Goal: Information Seeking & Learning: Find specific page/section

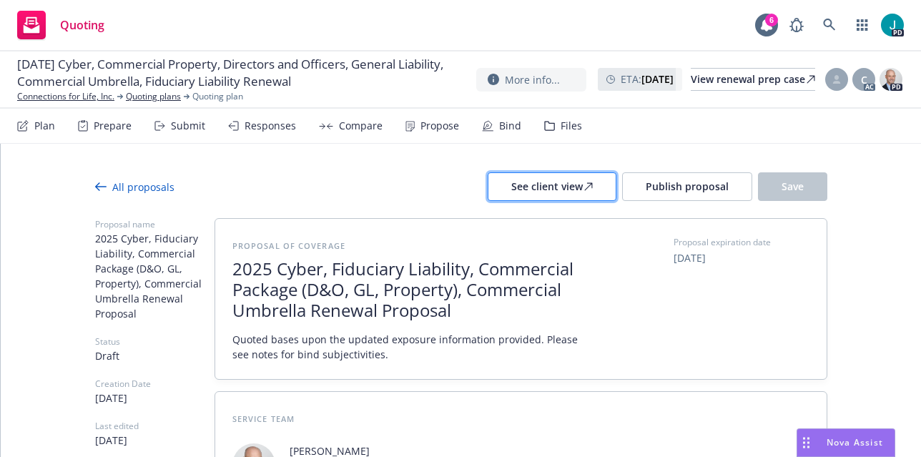
click at [561, 189] on div "See client view" at bounding box center [551, 186] width 81 height 27
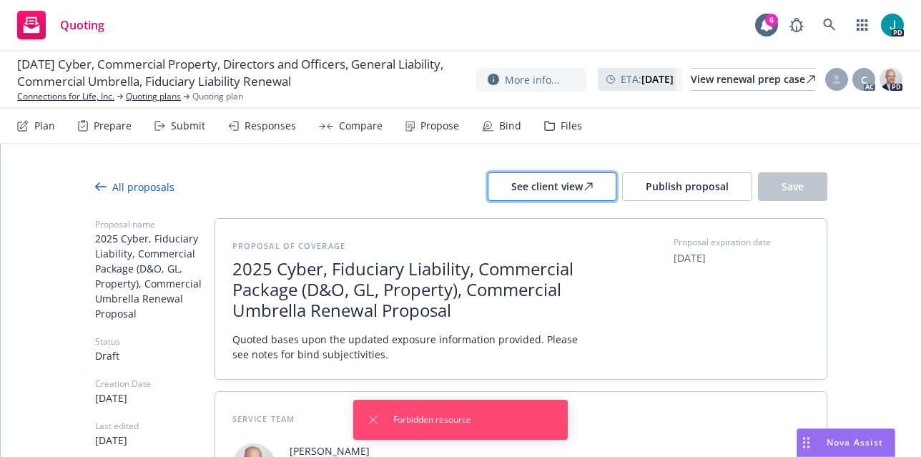
click at [561, 189] on div "See client view" at bounding box center [551, 186] width 81 height 27
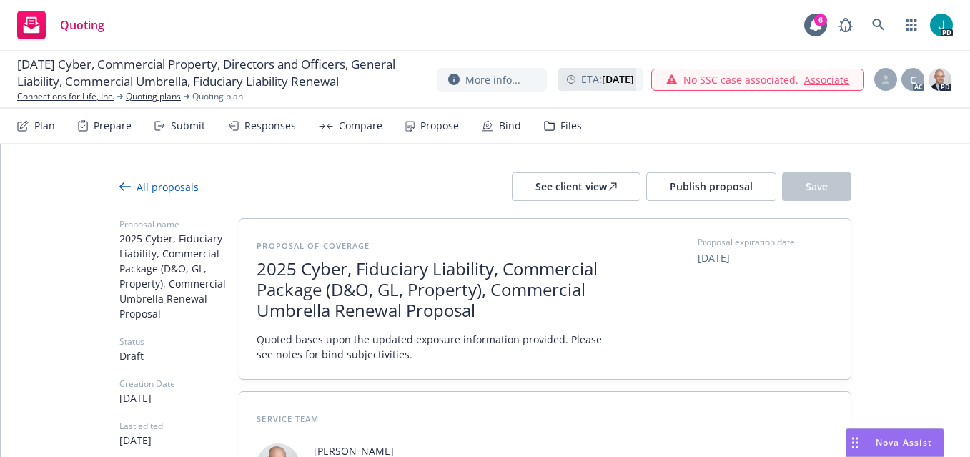
type textarea "x"
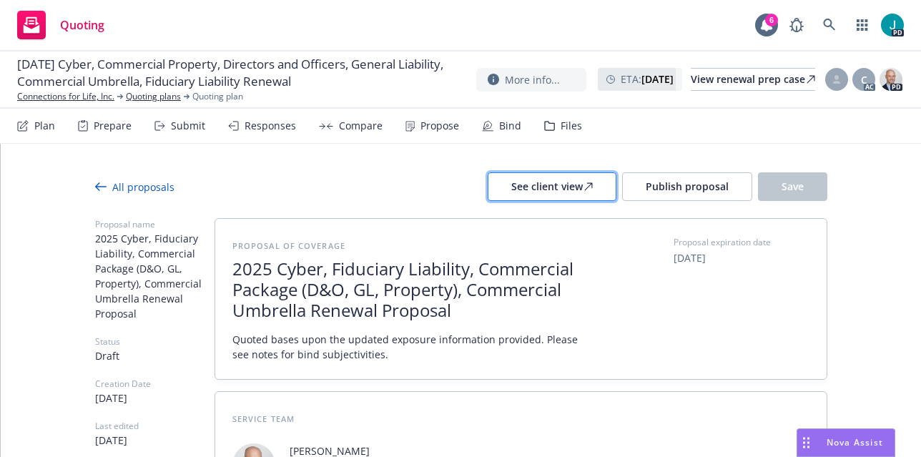
click at [528, 187] on div "See client view" at bounding box center [551, 186] width 81 height 27
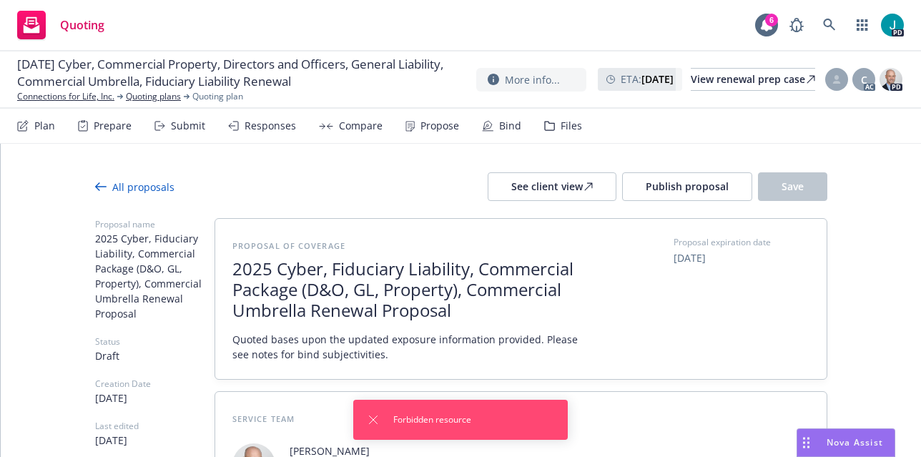
click at [429, 174] on div "All proposals See client view Publish proposal Save" at bounding box center [461, 186] width 732 height 29
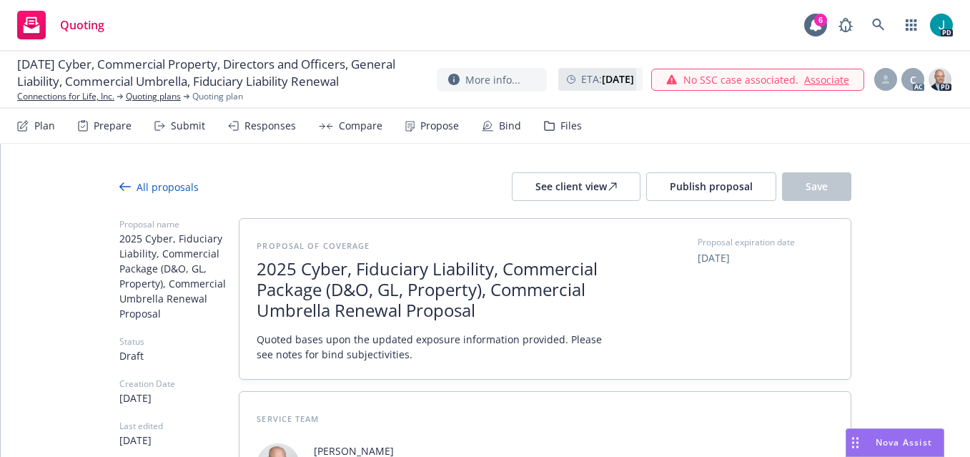
type textarea "x"
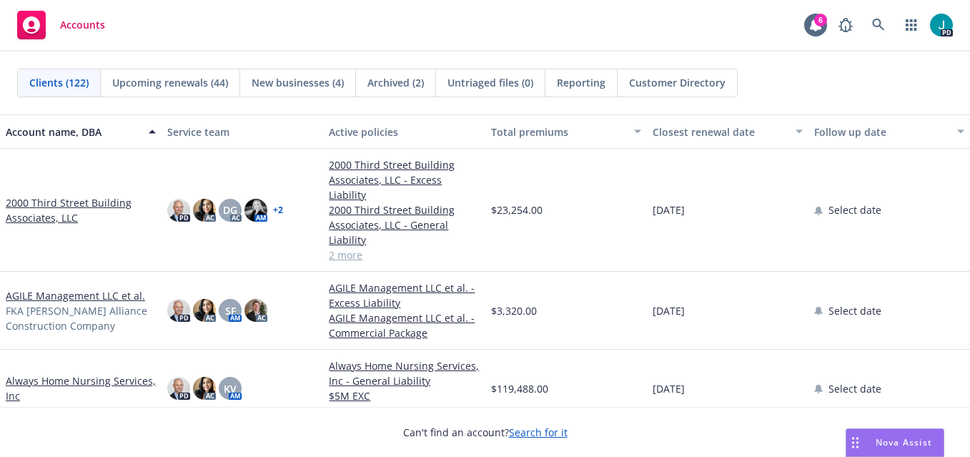
click at [19, 197] on link "2000 Third Street Building Associates, LLC" at bounding box center [81, 210] width 150 height 30
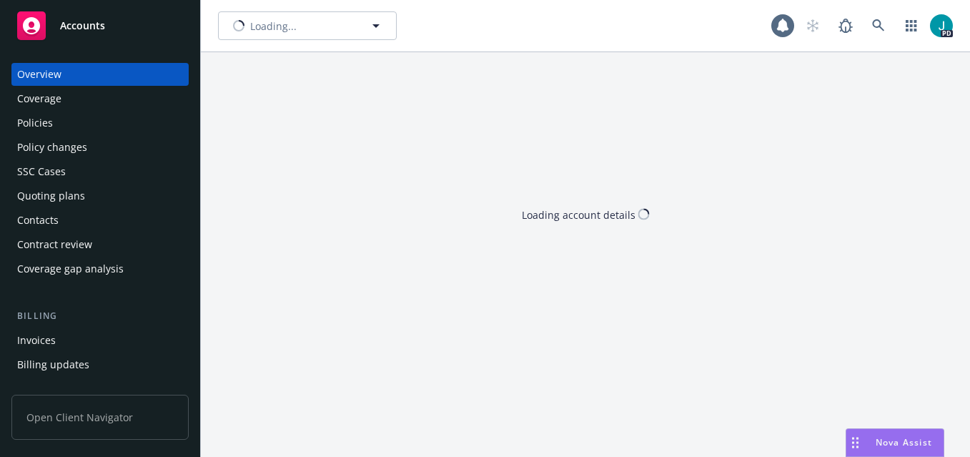
type input "2000 Third Street Building Associates, LLC"
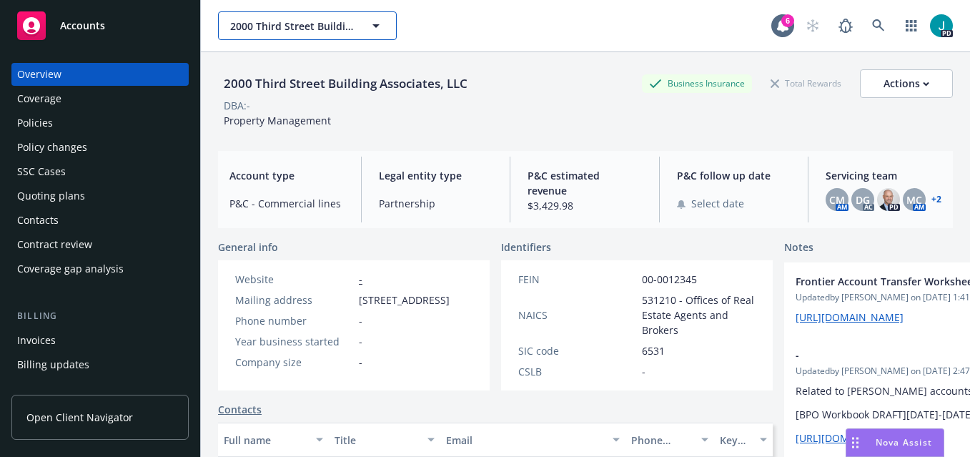
click at [297, 27] on span "2000 Third Street Building Associates, LLC" at bounding box center [292, 26] width 124 height 15
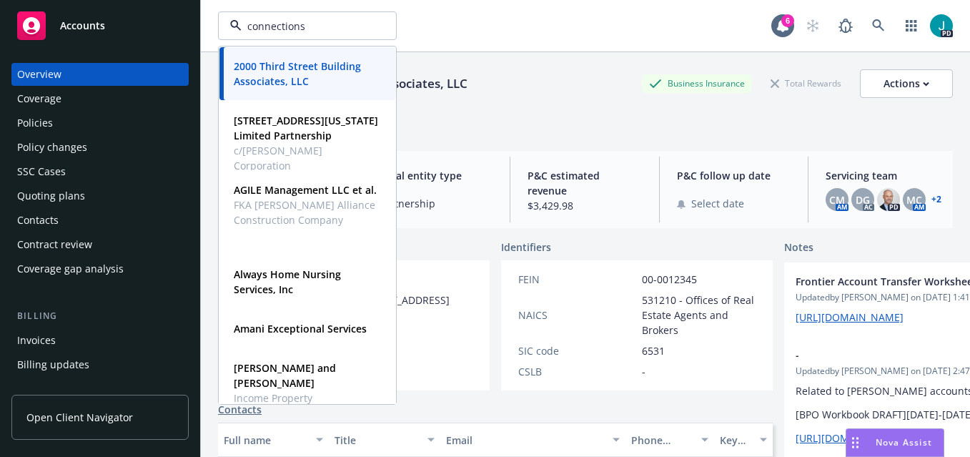
type input "connections"
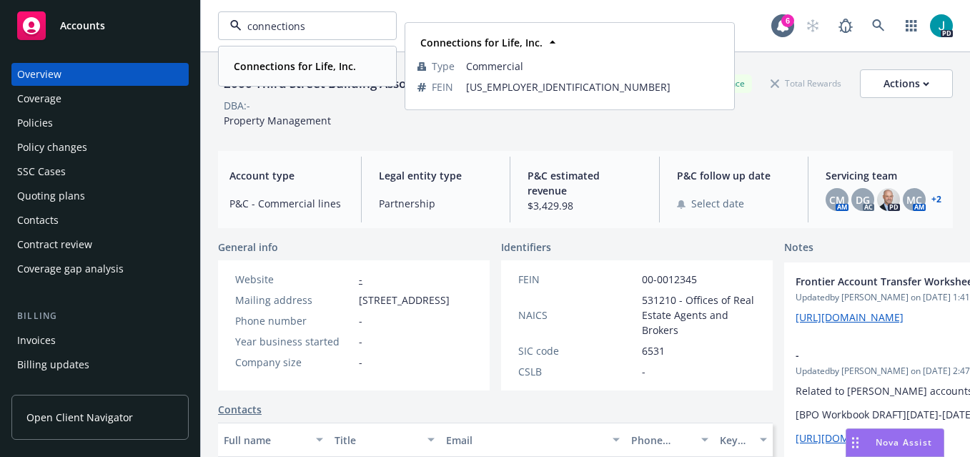
click at [250, 63] on strong "Connections for Life, Inc." at bounding box center [295, 66] width 122 height 14
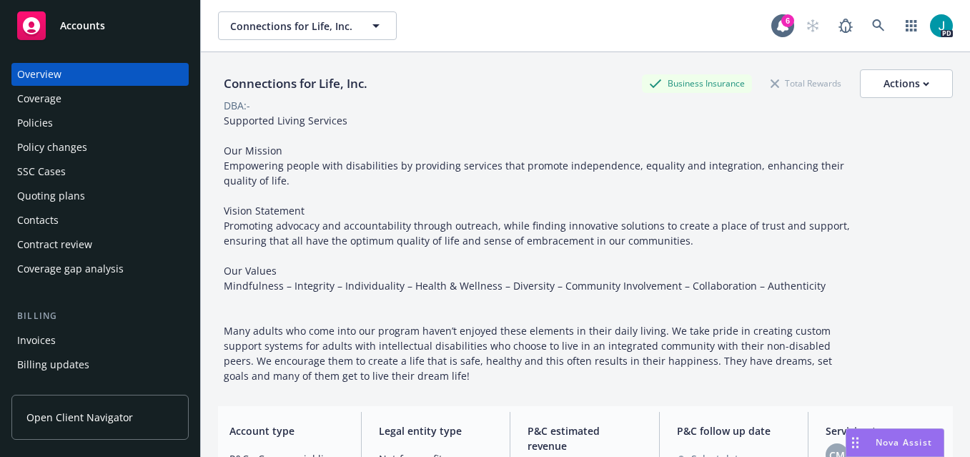
click at [80, 126] on div "Policies" at bounding box center [100, 123] width 166 height 23
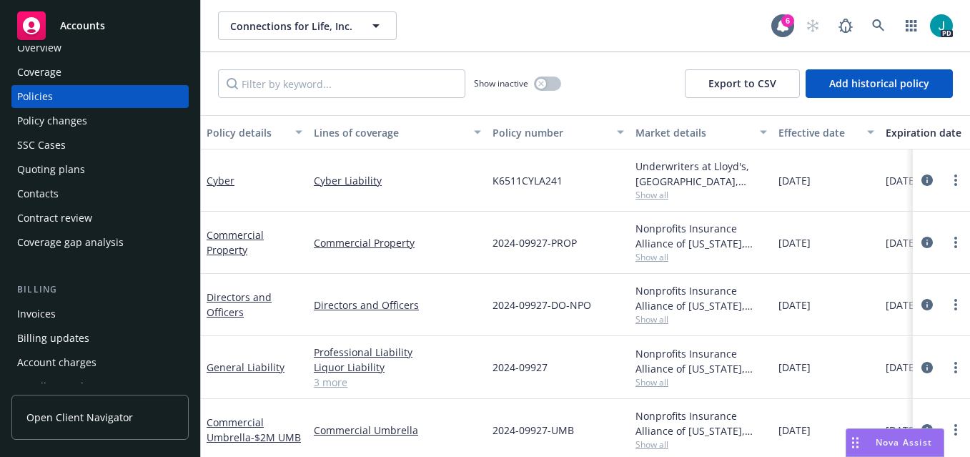
scroll to position [164, 0]
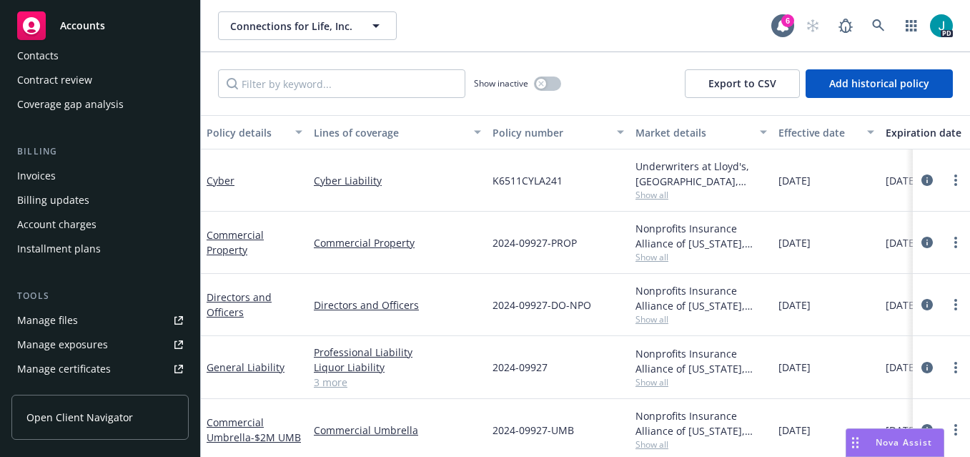
click at [71, 319] on div "Manage files" at bounding box center [47, 320] width 61 height 23
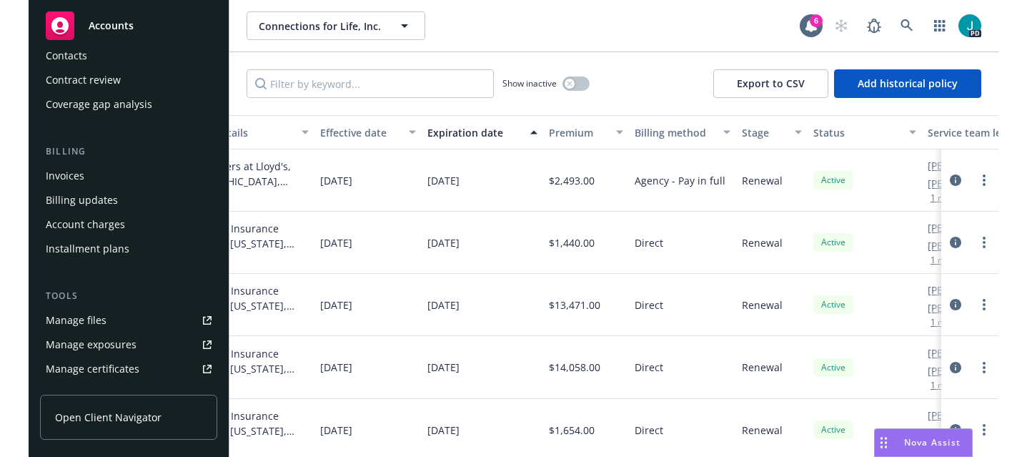
scroll to position [0, 389]
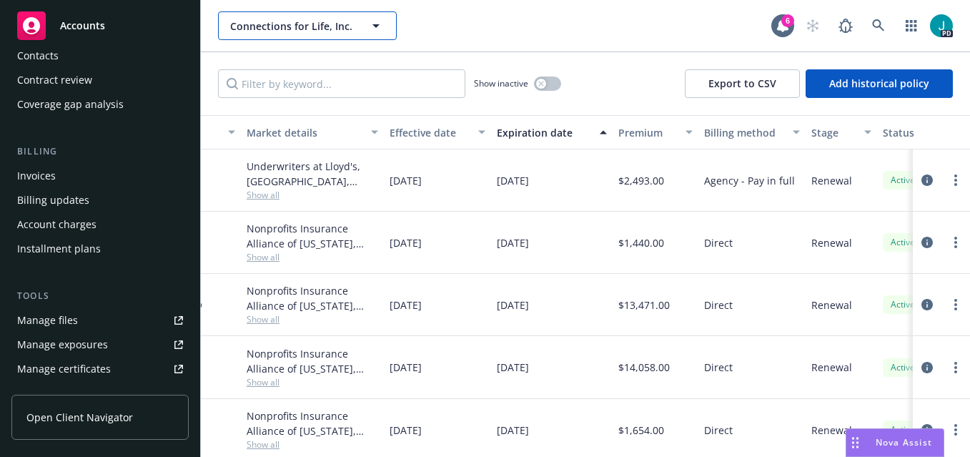
click at [307, 26] on span "Connections for Life, Inc." at bounding box center [292, 26] width 124 height 15
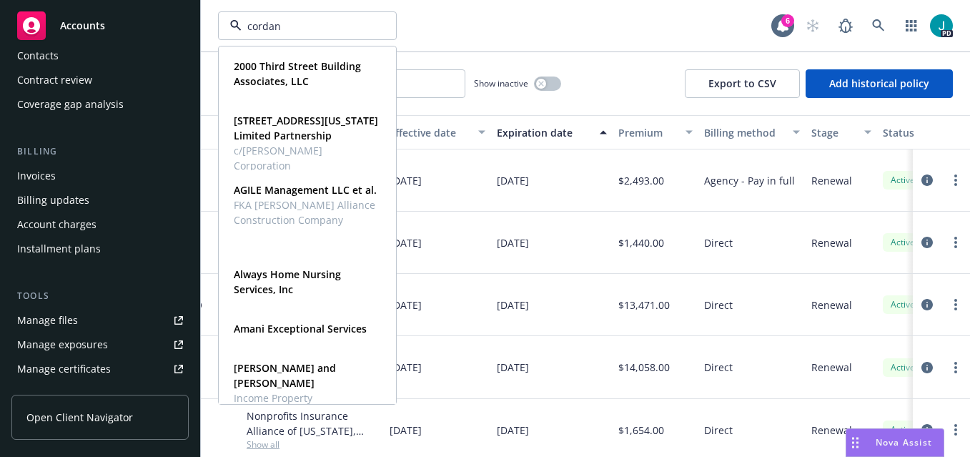
type input "cordano"
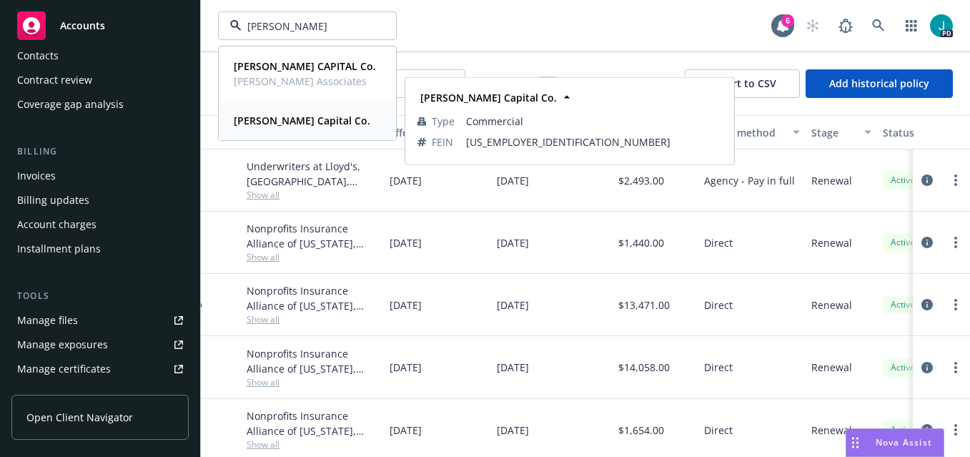
click at [316, 125] on strong "Cordano Capital Co." at bounding box center [302, 121] width 137 height 14
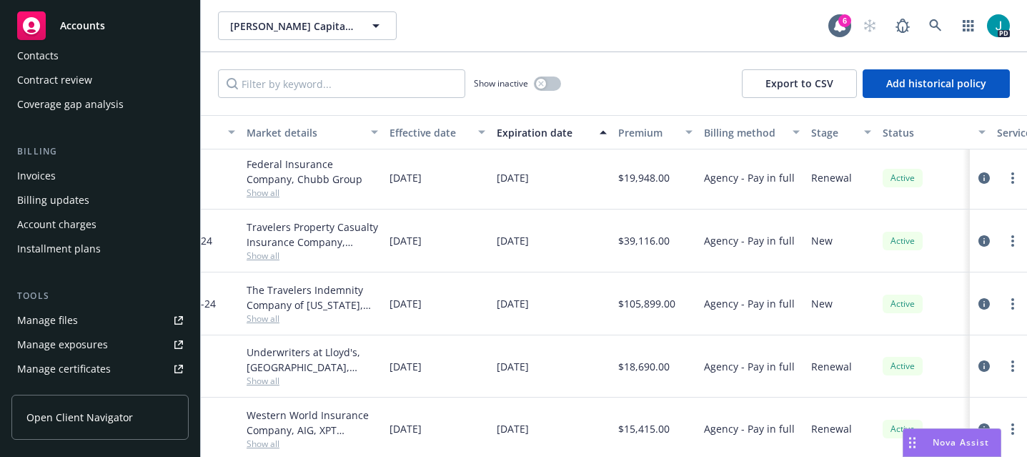
scroll to position [0, 389]
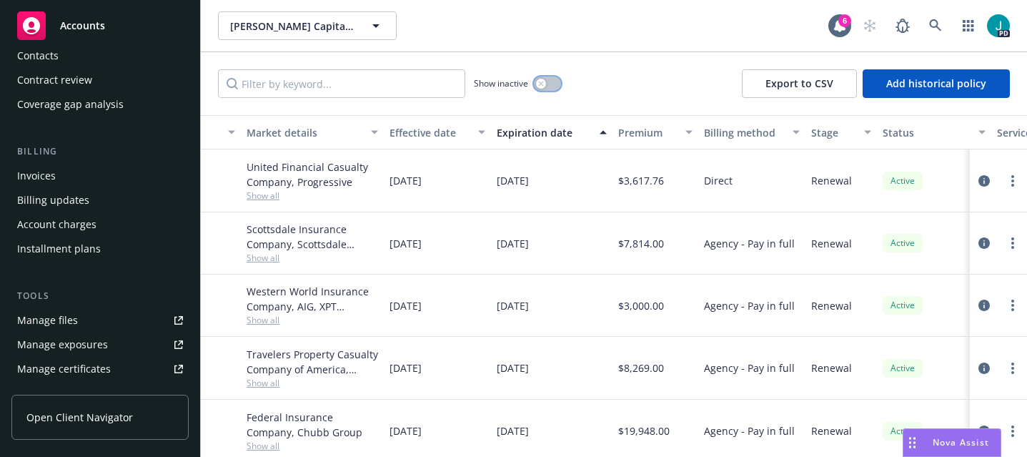
click at [541, 84] on icon "button" at bounding box center [541, 84] width 6 height 6
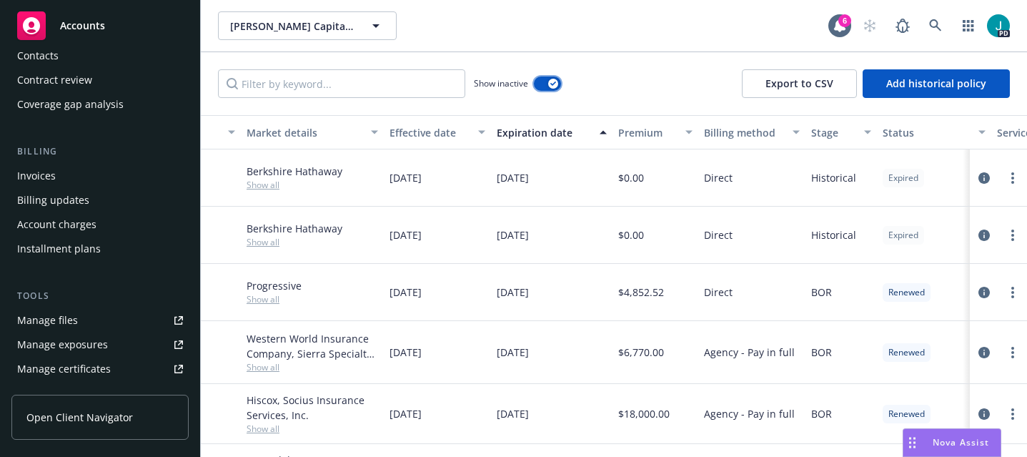
click at [545, 82] on button "button" at bounding box center [547, 83] width 27 height 14
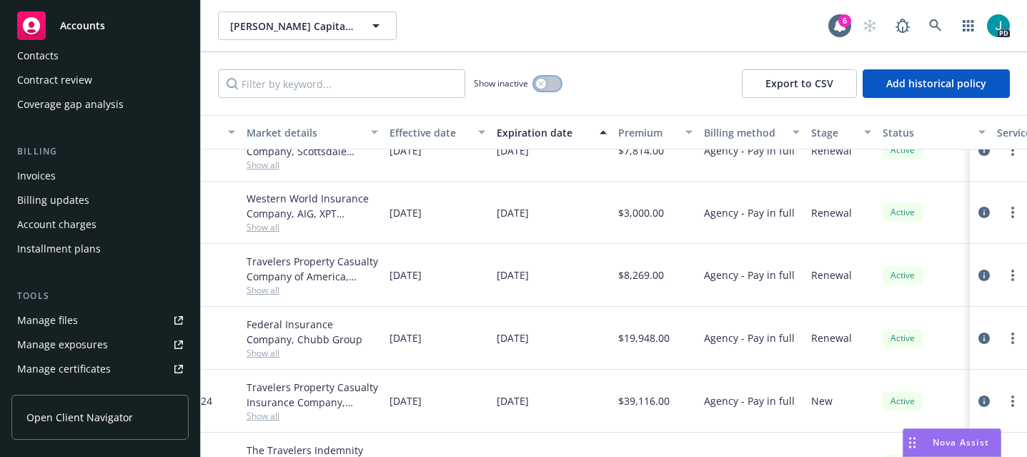
scroll to position [119, 389]
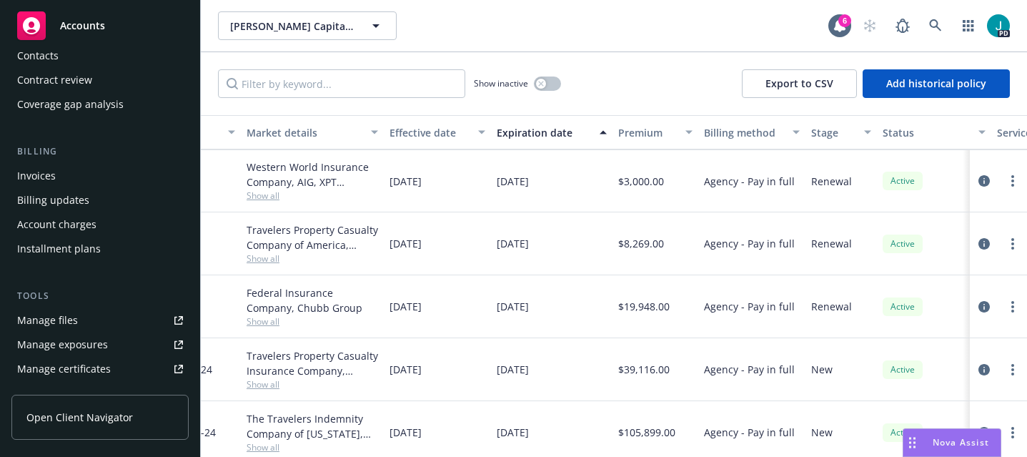
click at [250, 255] on span "Show all" at bounding box center [313, 258] width 132 height 12
click at [392, 222] on div "11/15/2024" at bounding box center [437, 243] width 107 height 63
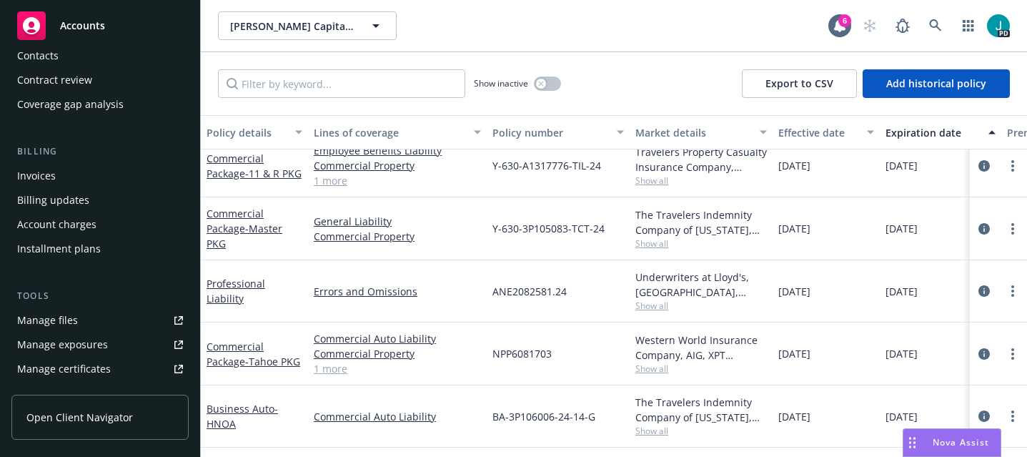
scroll to position [284, 0]
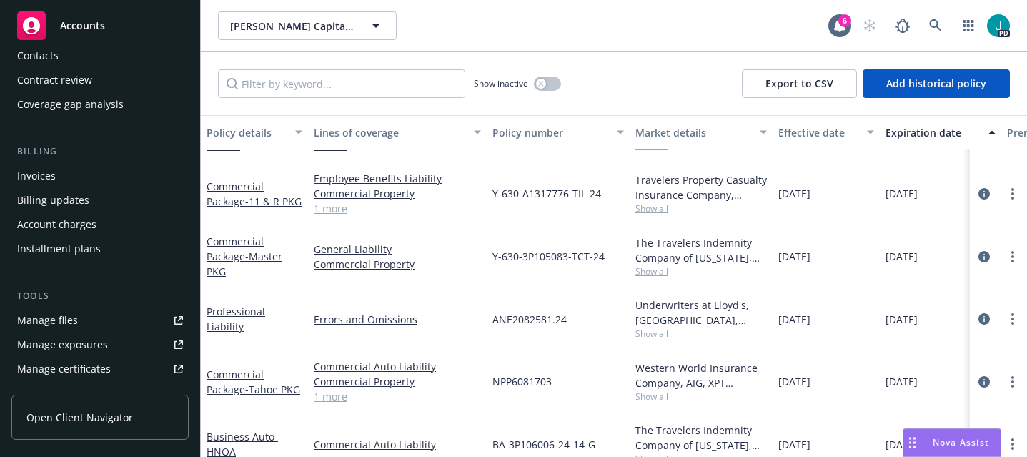
click at [938, 438] on span "Nova Assist" at bounding box center [961, 442] width 56 height 12
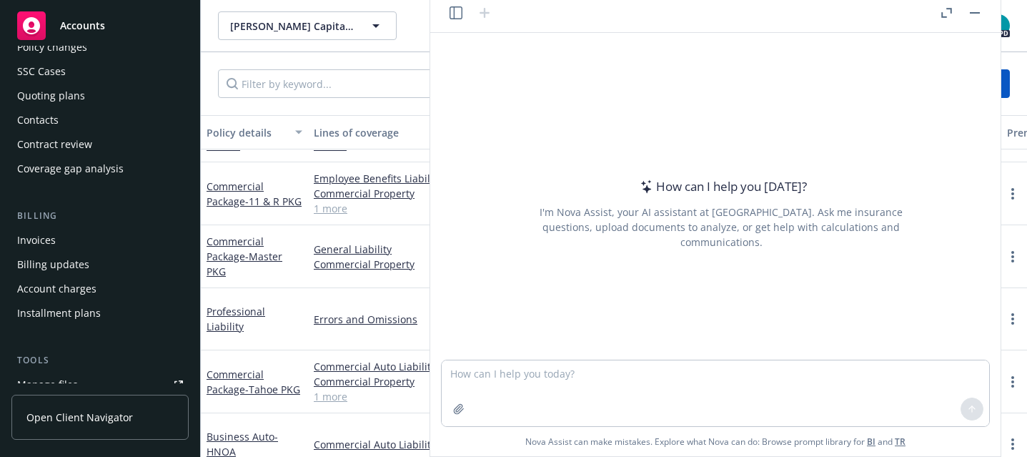
scroll to position [100, 0]
click at [457, 11] on icon "button" at bounding box center [456, 12] width 13 height 13
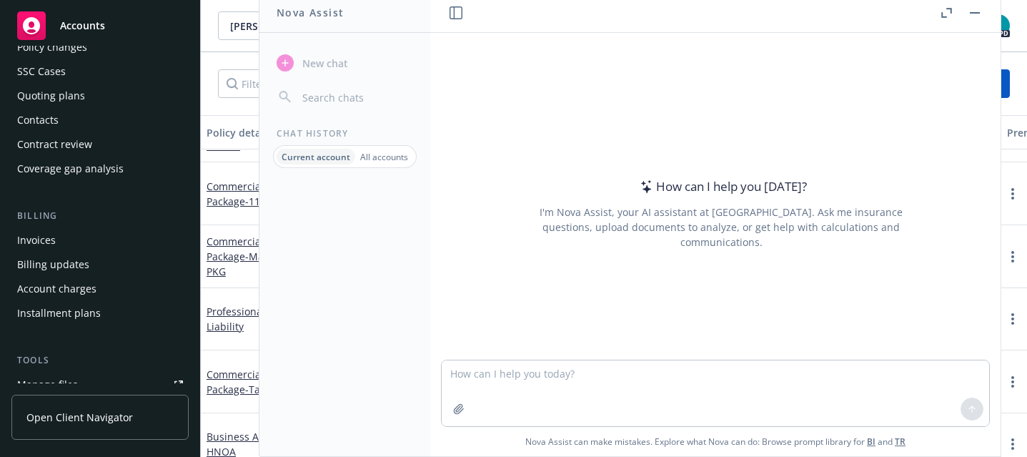
click at [369, 154] on p "All accounts" at bounding box center [384, 157] width 48 height 12
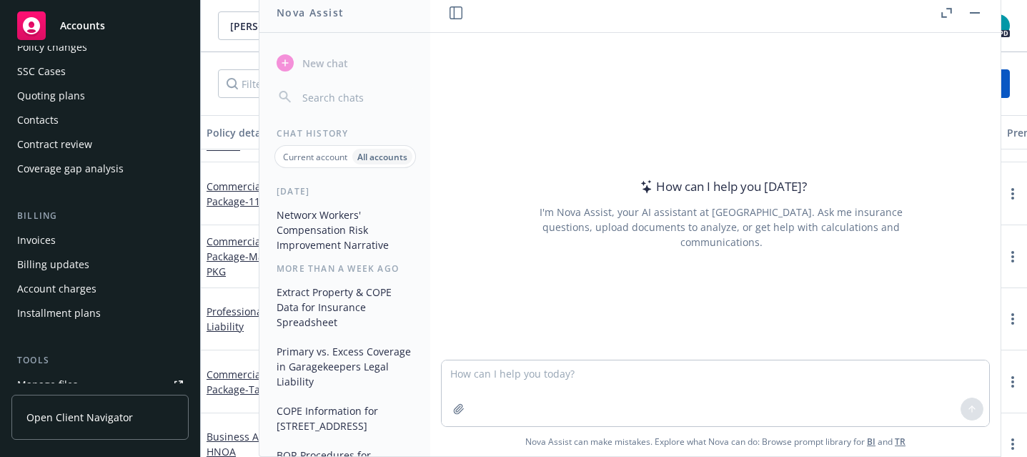
click at [316, 227] on button "Networx Workers' Compensation Risk Improvement Narrative" at bounding box center [345, 230] width 148 height 54
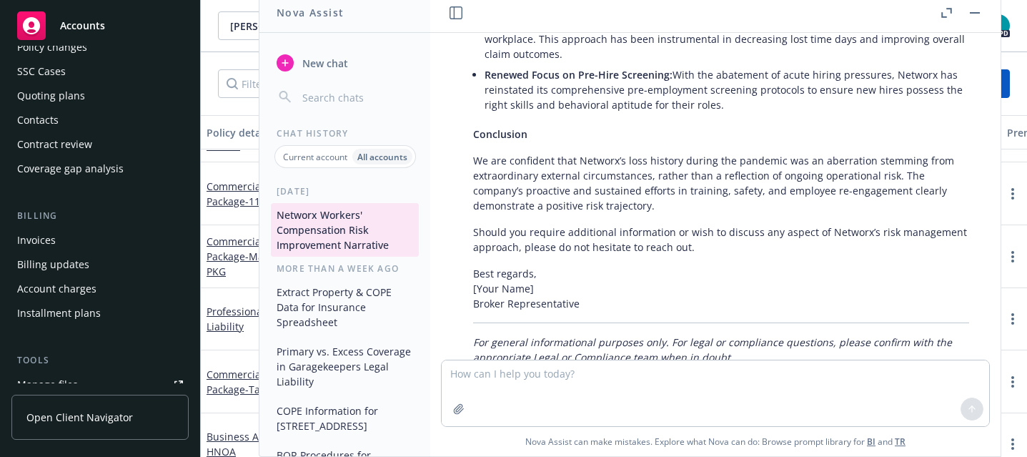
scroll to position [0, 0]
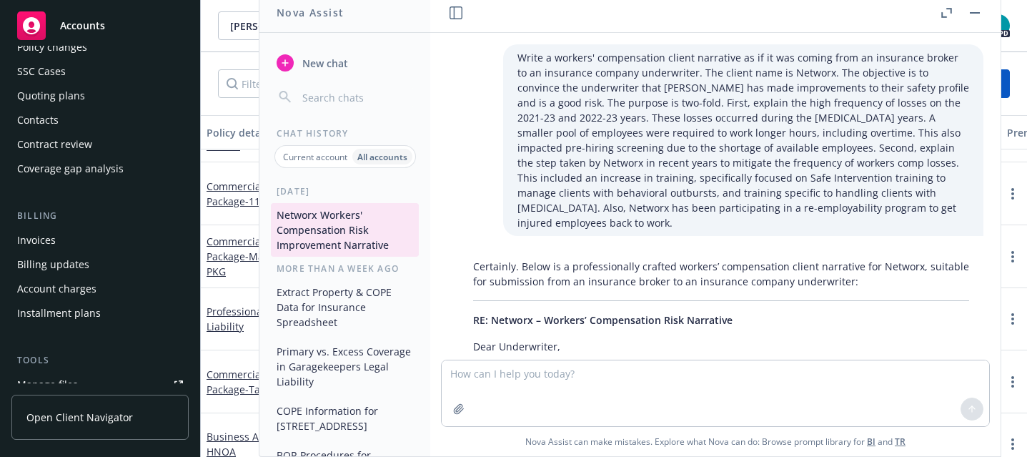
click at [945, 15] on icon "button" at bounding box center [946, 13] width 11 height 10
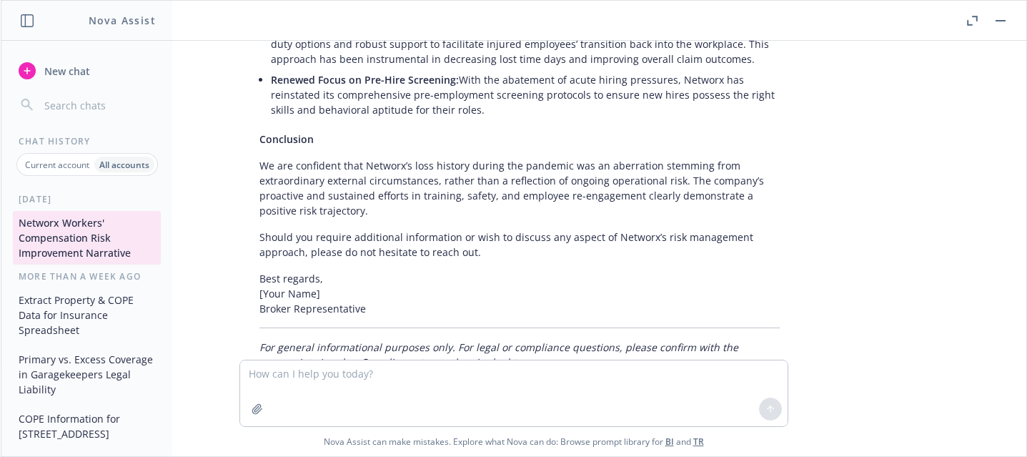
scroll to position [843, 0]
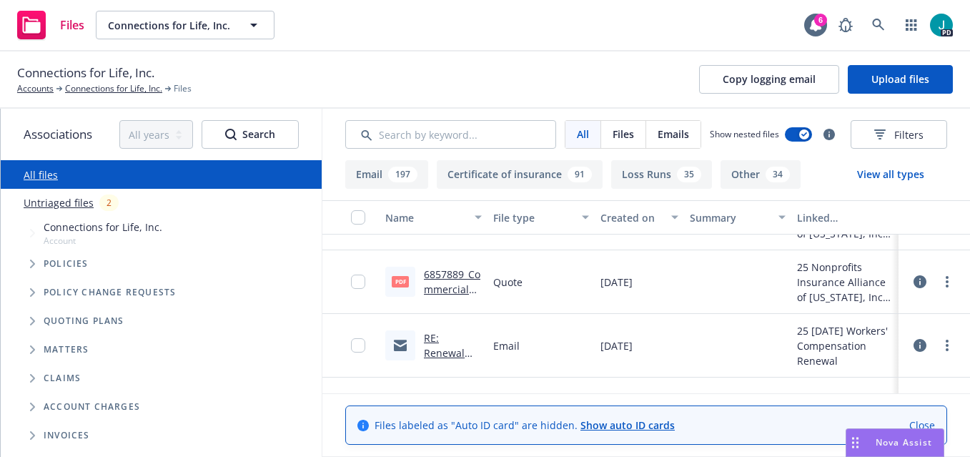
scroll to position [488, 0]
click at [433, 275] on link "6857889_Commercial Package Broker Quote 01-CP-000010037-24-000.PDF" at bounding box center [452, 327] width 56 height 119
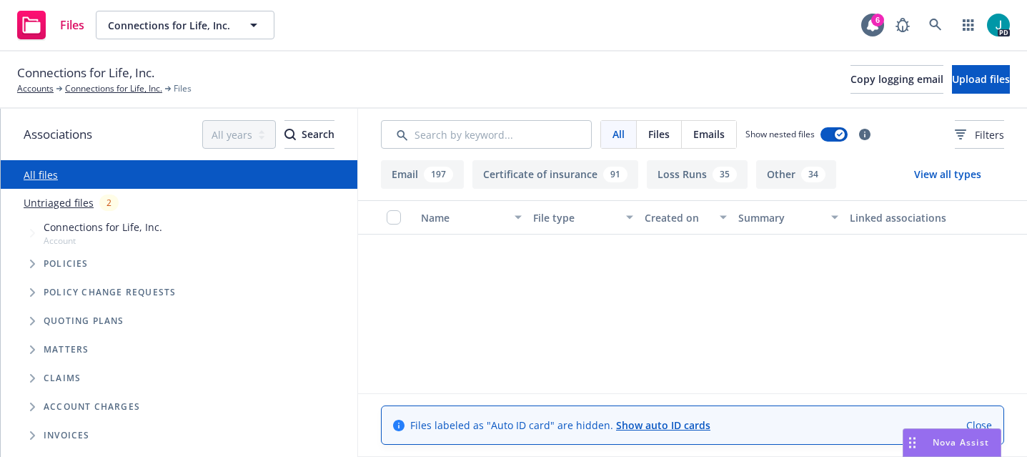
scroll to position [488, 0]
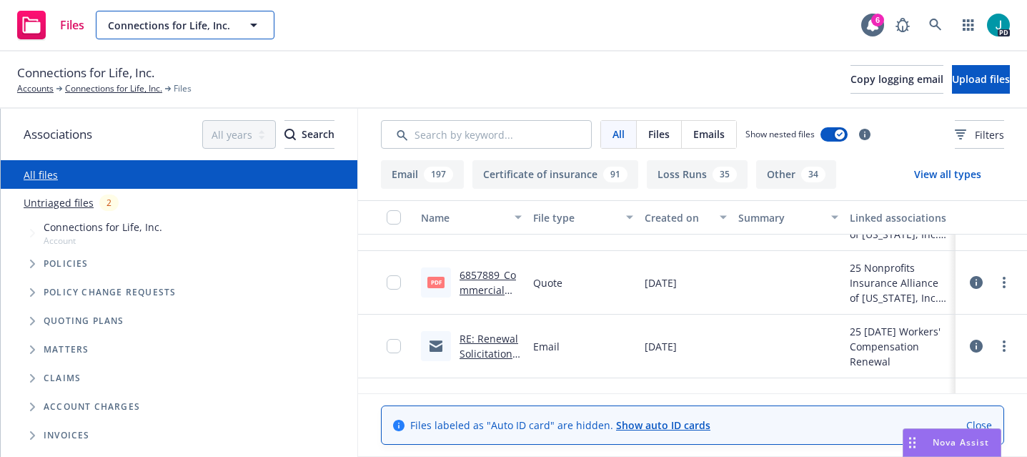
click at [162, 21] on span "Connections for Life, Inc." at bounding box center [170, 25] width 124 height 15
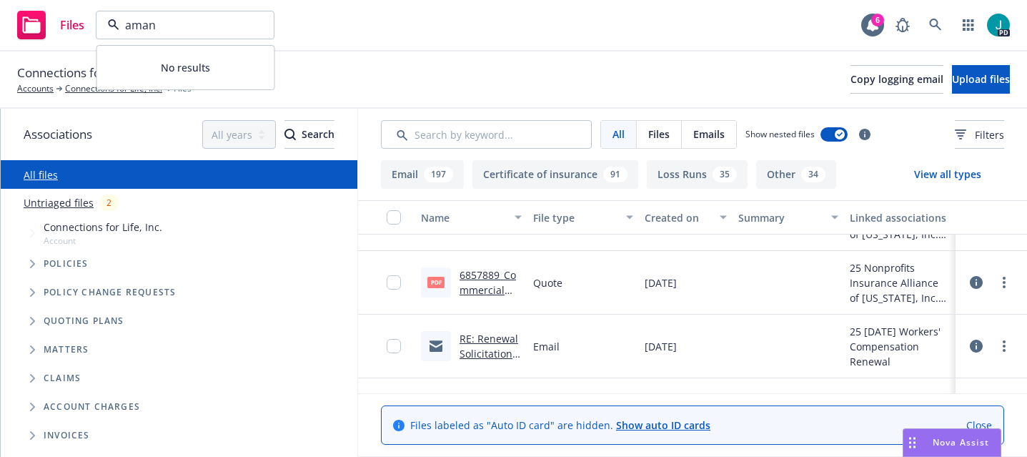
type input "amani"
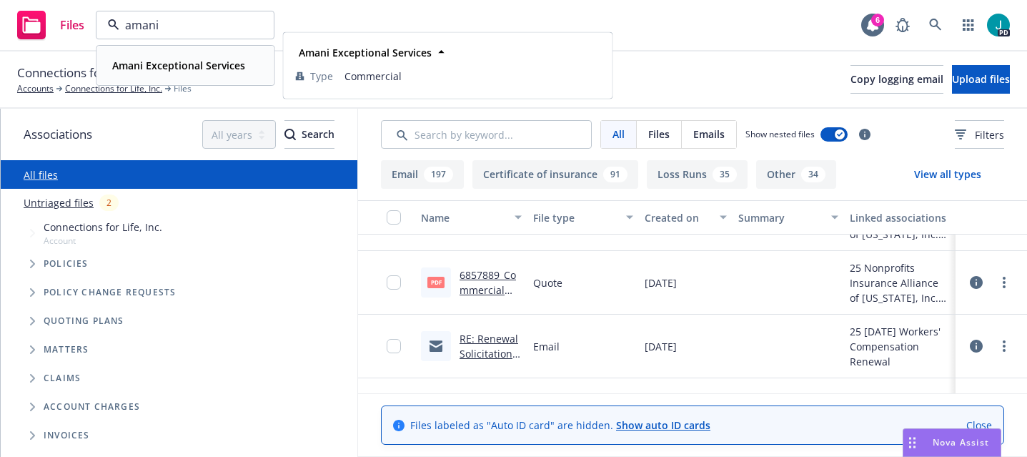
click at [130, 66] on strong "Amani Exceptional Services" at bounding box center [178, 66] width 133 height 14
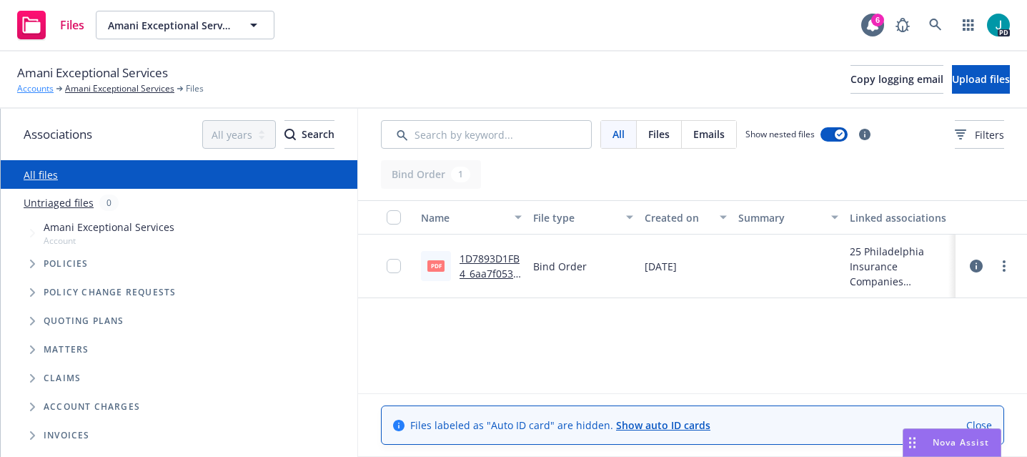
click at [22, 91] on link "Accounts" at bounding box center [35, 88] width 36 height 13
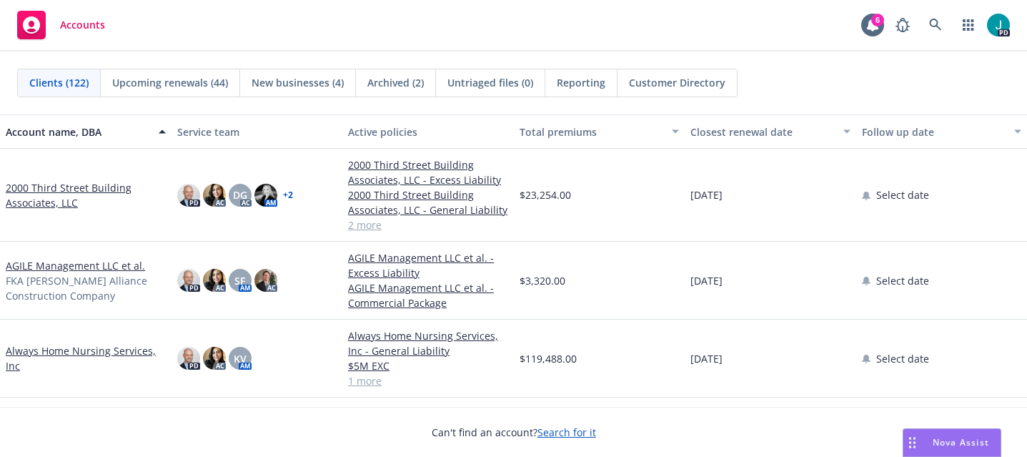
click at [99, 182] on link "2000 Third Street Building Associates, LLC" at bounding box center [86, 195] width 160 height 30
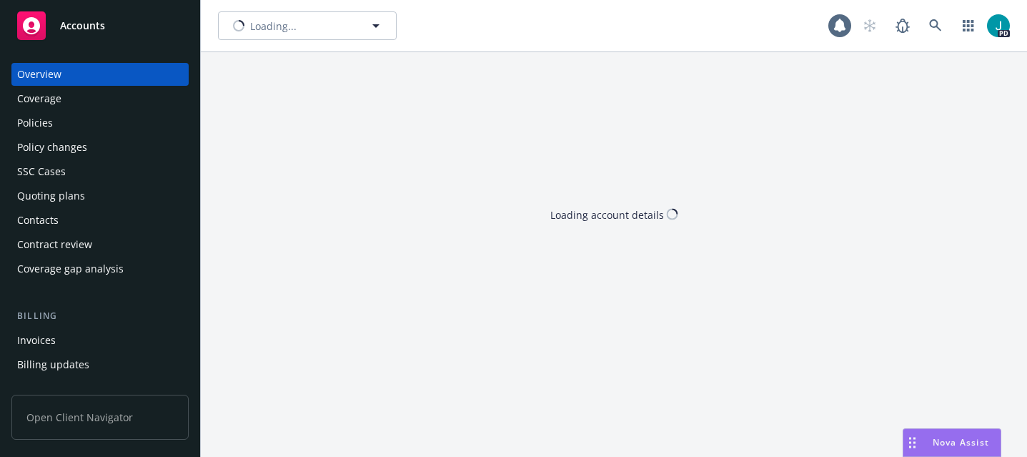
type input "2000 Third Street Building Associates, LLC"
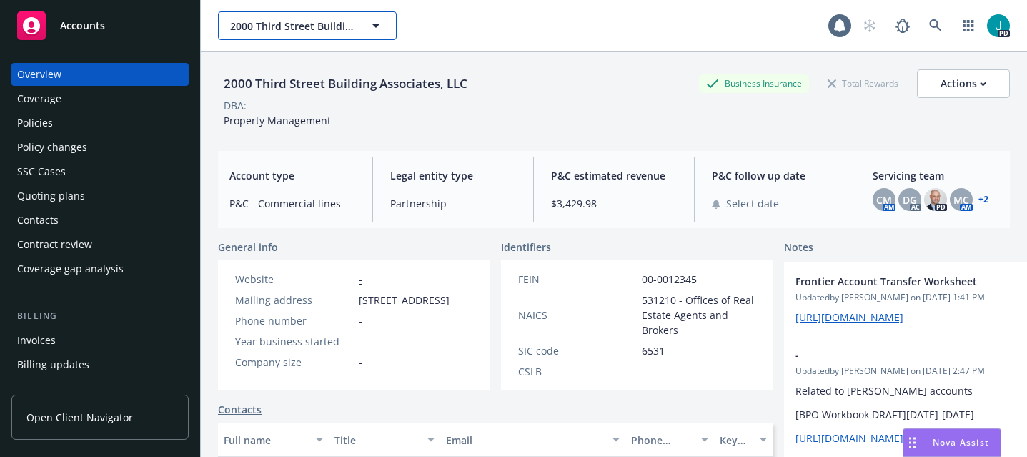
click at [267, 31] on span "2000 Third Street Building Associates, LLC" at bounding box center [292, 26] width 124 height 15
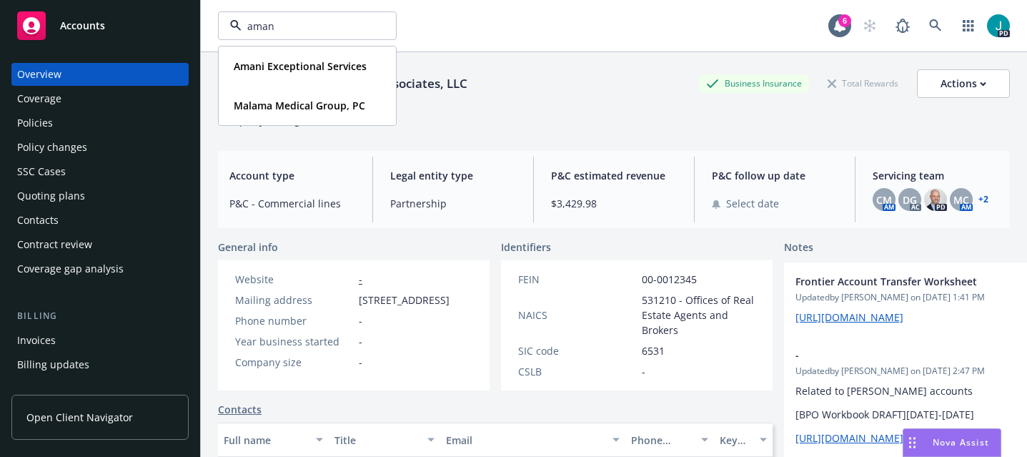
type input "amani"
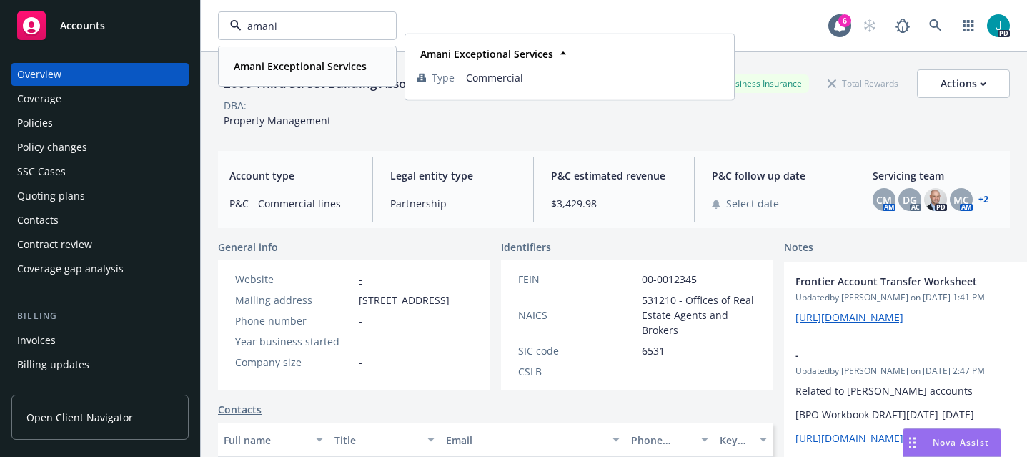
click at [277, 63] on strong "Amani Exceptional Services" at bounding box center [300, 66] width 133 height 14
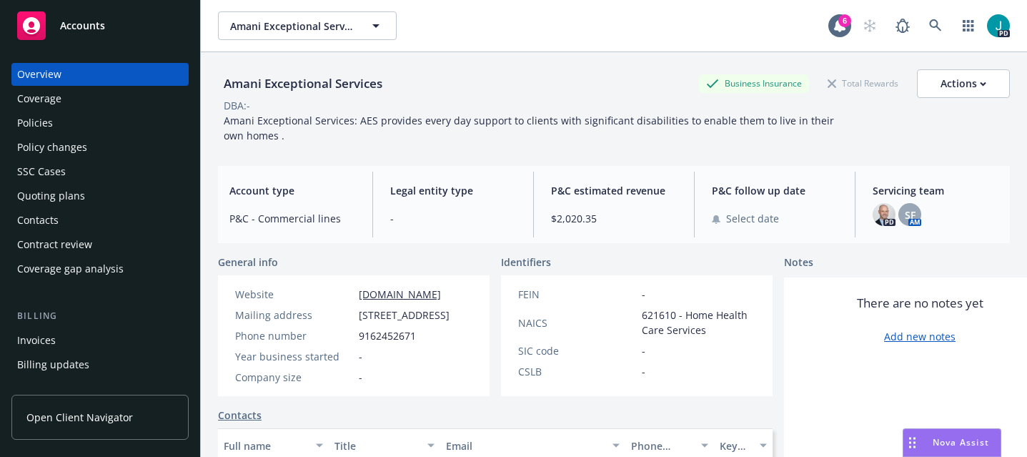
click at [51, 124] on div "Policies" at bounding box center [35, 123] width 36 height 23
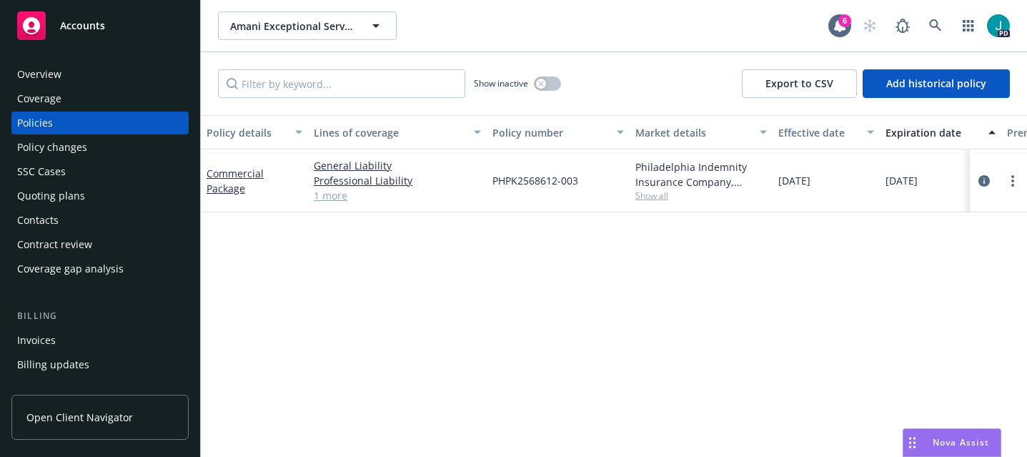
click at [58, 80] on div "Overview" at bounding box center [39, 74] width 44 height 23
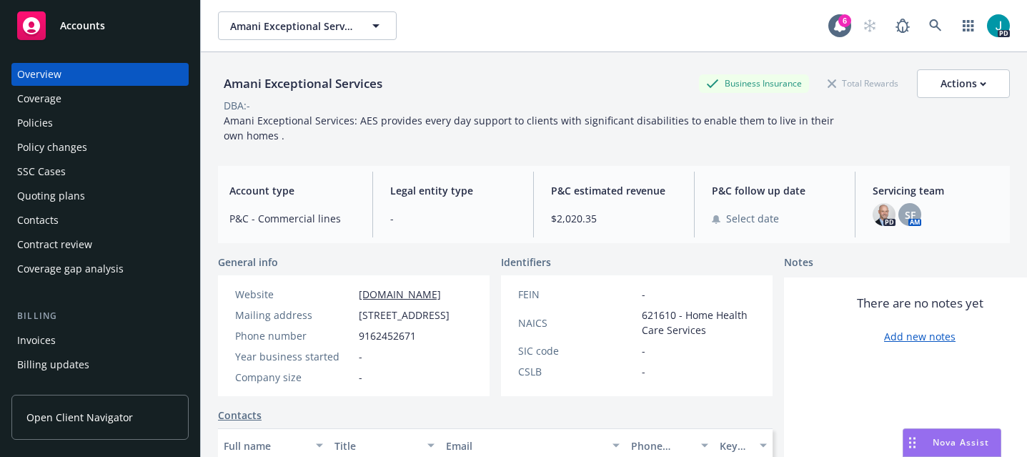
click at [889, 214] on div "PD SF AM" at bounding box center [936, 214] width 126 height 23
click at [278, 21] on span "Amani Exceptional Services" at bounding box center [292, 26] width 124 height 15
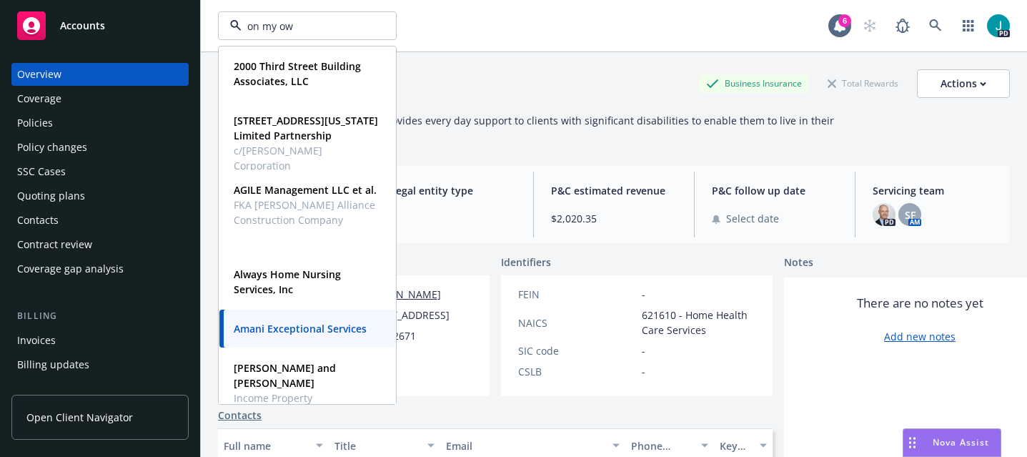
type input "on my own"
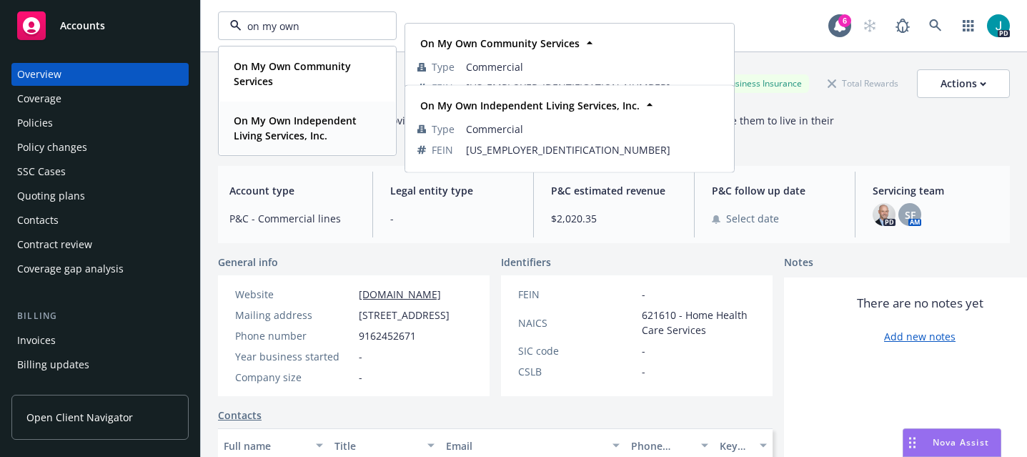
click at [279, 125] on strong "On My Own Independent Living Services, Inc." at bounding box center [295, 128] width 123 height 29
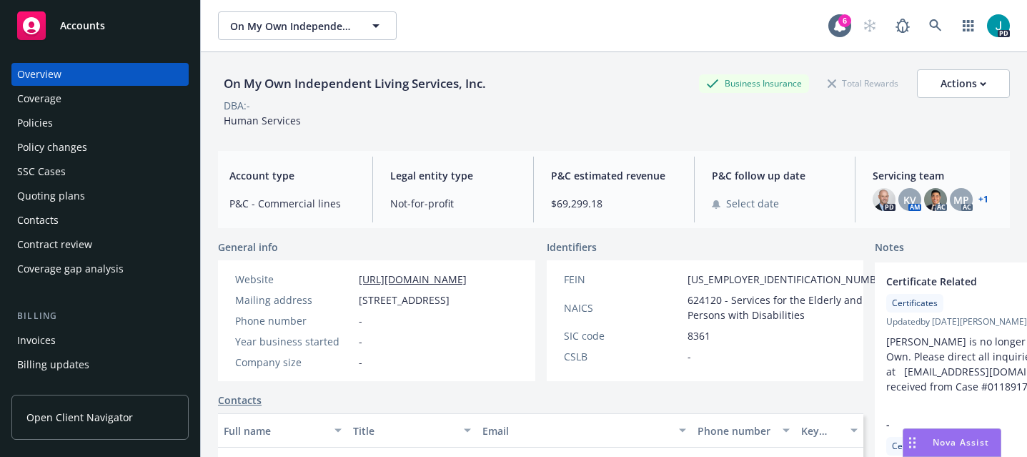
click at [69, 127] on div "Policies" at bounding box center [100, 123] width 166 height 23
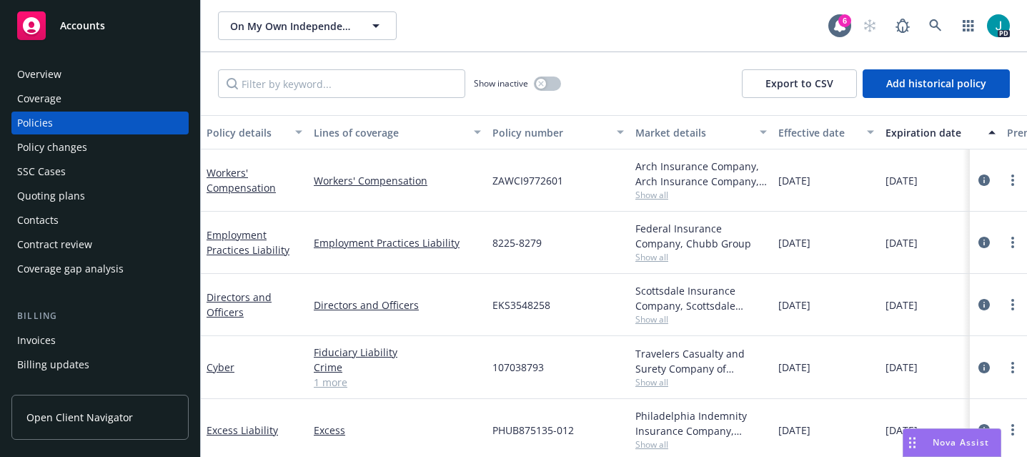
click at [86, 144] on div "Policy changes" at bounding box center [100, 147] width 166 height 23
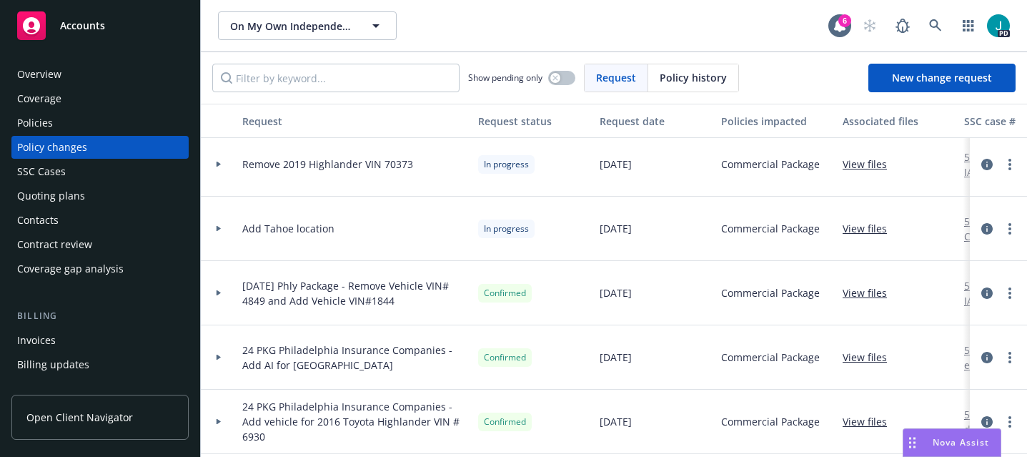
scroll to position [5, 0]
